Goal: Task Accomplishment & Management: Use online tool/utility

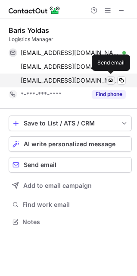
scroll to position [216, 137]
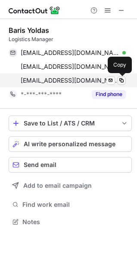
click at [119, 81] on span at bounding box center [121, 80] width 7 height 7
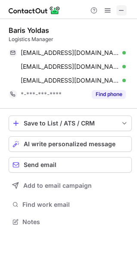
click at [123, 9] on span at bounding box center [121, 10] width 7 height 7
click at [121, 10] on span at bounding box center [121, 10] width 7 height 7
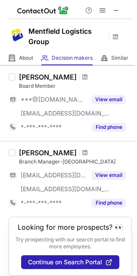
scroll to position [685, 0]
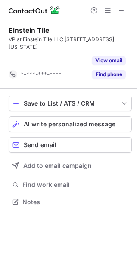
scroll to position [182, 137]
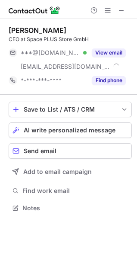
scroll to position [202, 137]
